Goal: Task Accomplishment & Management: Complete application form

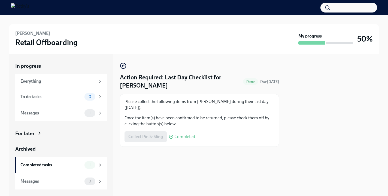
click at [152, 142] on div "Collect Pin & Sling Completed" at bounding box center [159, 136] width 71 height 11
click at [178, 139] on span "Completed" at bounding box center [184, 137] width 21 height 4
click at [91, 109] on div "1" at bounding box center [89, 113] width 11 height 8
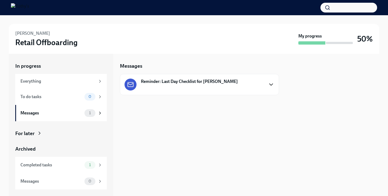
click at [272, 87] on icon "button" at bounding box center [271, 84] width 7 height 7
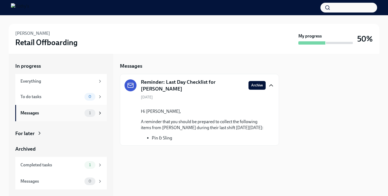
click at [93, 115] on span "1" at bounding box center [90, 113] width 8 height 4
click at [92, 164] on span "1" at bounding box center [90, 165] width 8 height 4
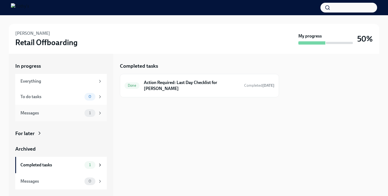
click at [99, 115] on div "1" at bounding box center [93, 113] width 18 height 8
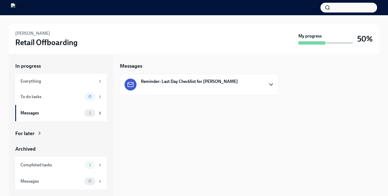
click at [272, 86] on icon "button" at bounding box center [271, 84] width 7 height 7
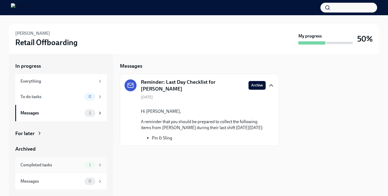
click at [99, 166] on icon at bounding box center [99, 165] width 5 height 5
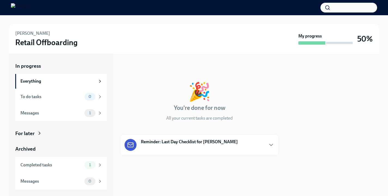
click at [260, 147] on div "Reminder: Last Day Checklist for [PERSON_NAME]" at bounding box center [199, 145] width 150 height 12
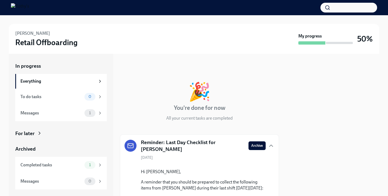
scroll to position [31, 0]
